Goal: Information Seeking & Learning: Learn about a topic

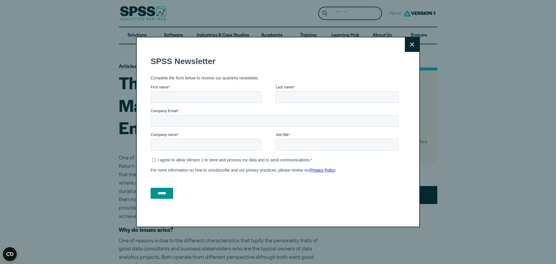
click at [406, 45] on button "Close" at bounding box center [412, 44] width 14 height 14
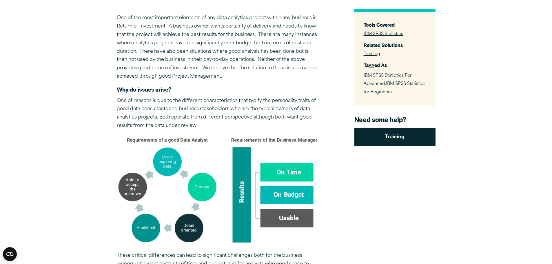
scroll to position [145, 0]
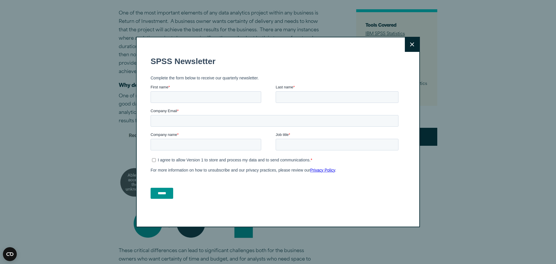
click at [411, 41] on button "Close" at bounding box center [412, 44] width 14 height 14
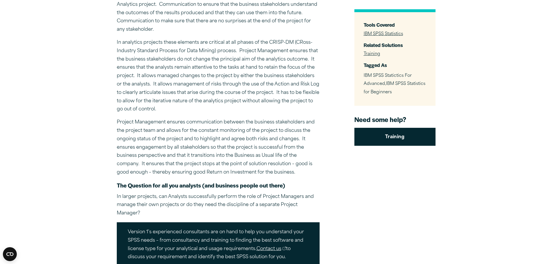
scroll to position [637, 0]
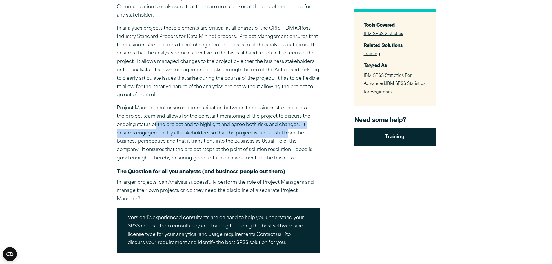
drag, startPoint x: 156, startPoint y: 124, endPoint x: 286, endPoint y: 129, distance: 130.5
click at [286, 129] on p "Project Management ensures communication between the business stakeholders and …" at bounding box center [218, 133] width 203 height 59
click at [184, 131] on p "Project Management ensures communication between the business stakeholders and …" at bounding box center [218, 133] width 203 height 59
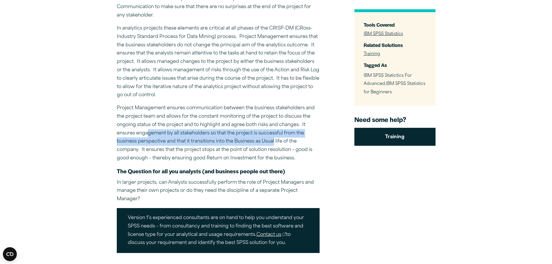
drag, startPoint x: 146, startPoint y: 133, endPoint x: 275, endPoint y: 140, distance: 129.7
click at [275, 140] on p "Project Management ensures communication between the business stakeholders and …" at bounding box center [218, 133] width 203 height 59
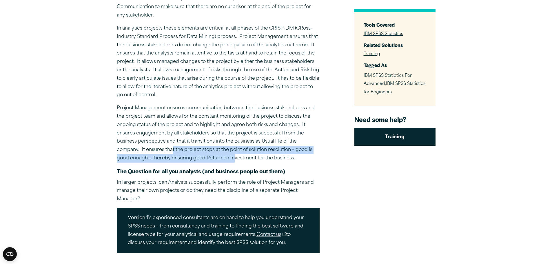
drag, startPoint x: 172, startPoint y: 148, endPoint x: 233, endPoint y: 156, distance: 61.0
click at [233, 156] on p "Project Management ensures communication between the business stakeholders and …" at bounding box center [218, 133] width 203 height 59
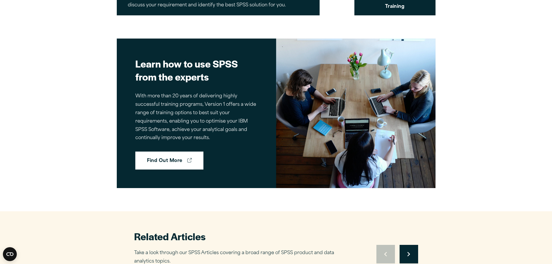
scroll to position [927, 0]
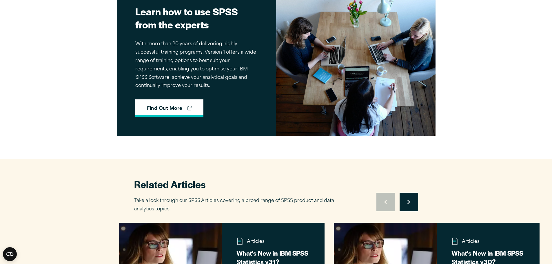
click at [157, 108] on link "Find Out More" at bounding box center [169, 108] width 68 height 18
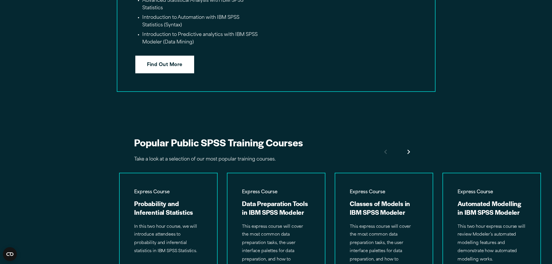
scroll to position [1072, 0]
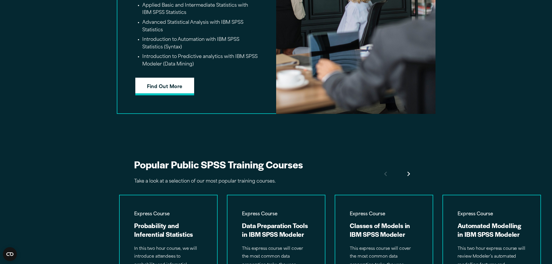
click at [161, 94] on link "Find Out More" at bounding box center [164, 87] width 59 height 18
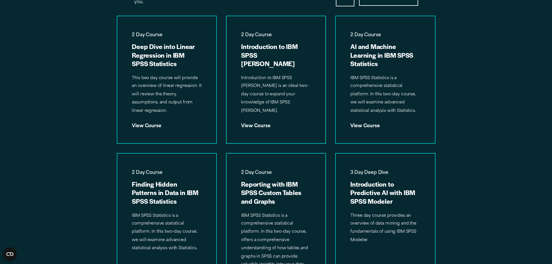
scroll to position [438, 0]
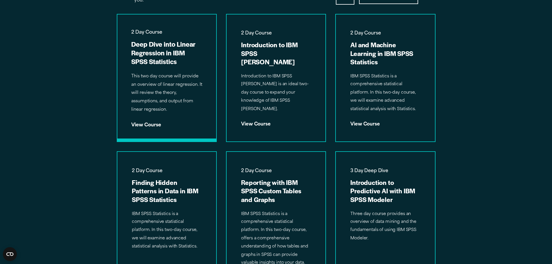
click at [145, 96] on p "This two day course will provide an overview of linear regression. It will revi…" at bounding box center [166, 93] width 71 height 42
